Goal: Find specific page/section: Find specific page/section

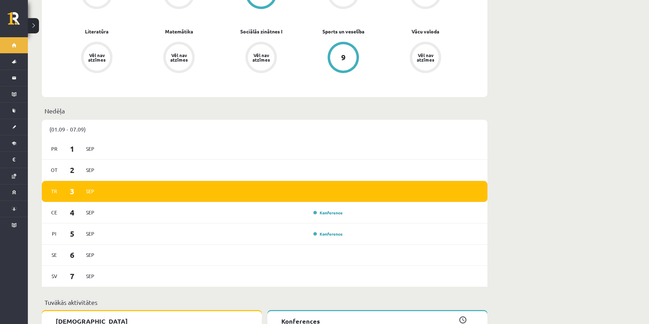
scroll to position [348, 0]
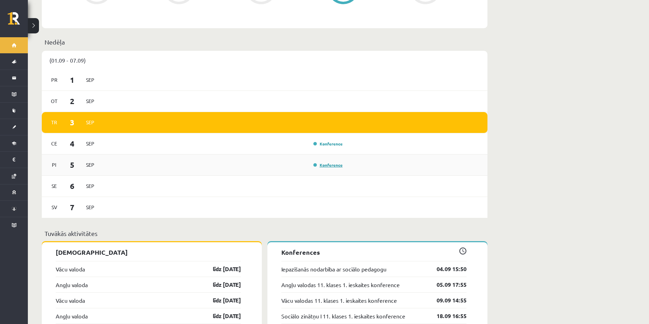
click at [326, 162] on link "Konference" at bounding box center [327, 165] width 29 height 6
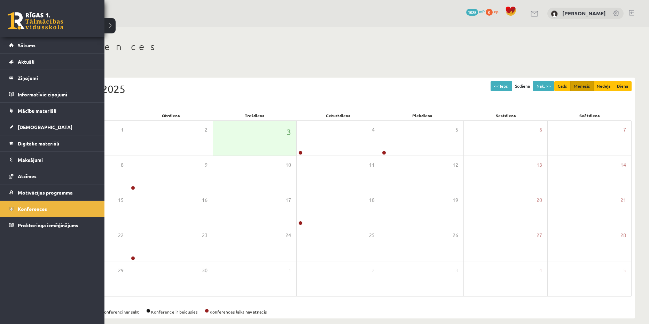
click at [42, 18] on link at bounding box center [36, 20] width 56 height 17
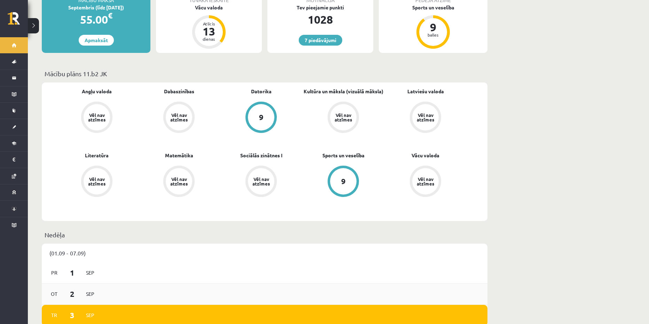
scroll to position [209, 0]
